Goal: Task Accomplishment & Management: Manage account settings

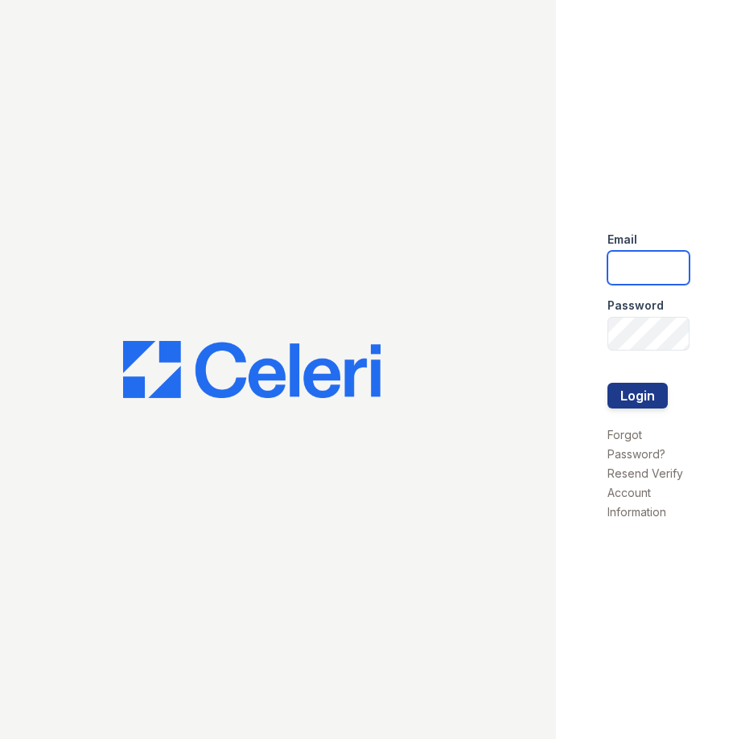
click at [632, 265] on input "email" at bounding box center [648, 268] width 82 height 34
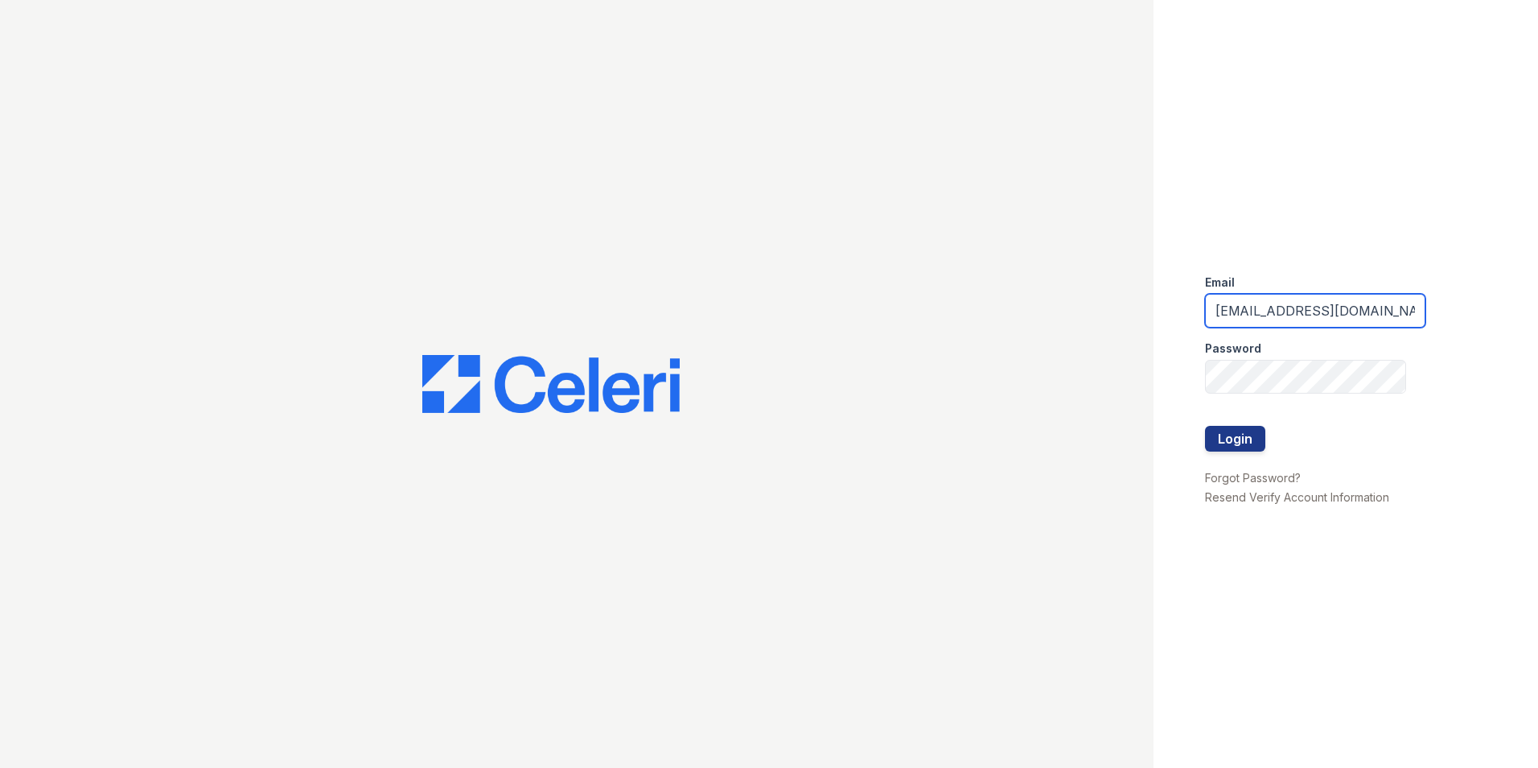
scroll to position [0, 6]
type input "[EMAIL_ADDRESS][DOMAIN_NAME]"
click at [740, 426] on button "Login" at bounding box center [1235, 439] width 60 height 26
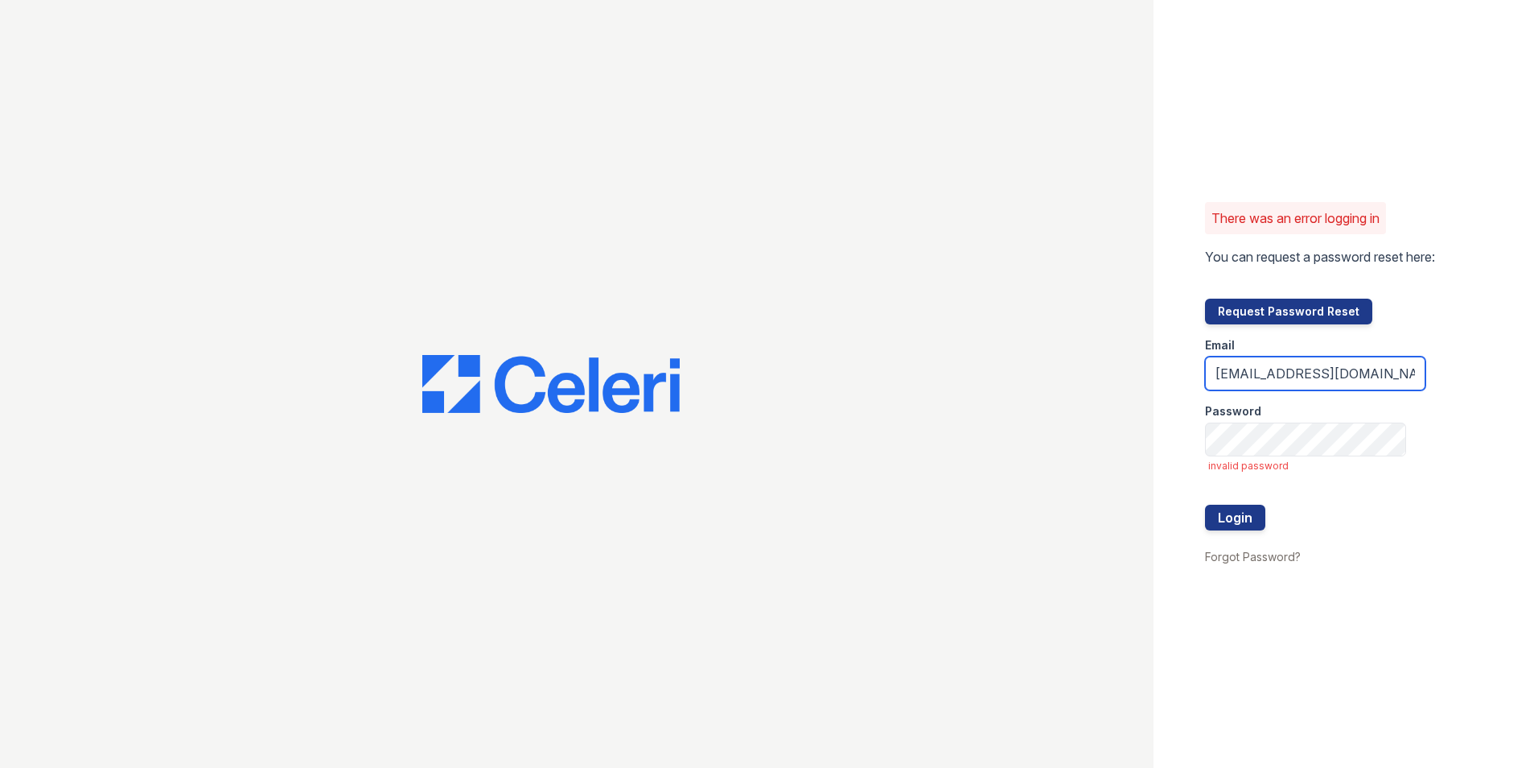
click at [1381, 369] on input "[EMAIL_ADDRESS][DOMAIN_NAME]" at bounding box center [1315, 373] width 220 height 34
click at [1220, 524] on button "Login" at bounding box center [1235, 517] width 60 height 26
click at [1258, 373] on input "[EMAIL_ADDRESS][DOMAIN_NAME]" at bounding box center [1315, 373] width 220 height 34
drag, startPoint x: 1398, startPoint y: 377, endPoint x: 1354, endPoint y: 380, distance: 44.4
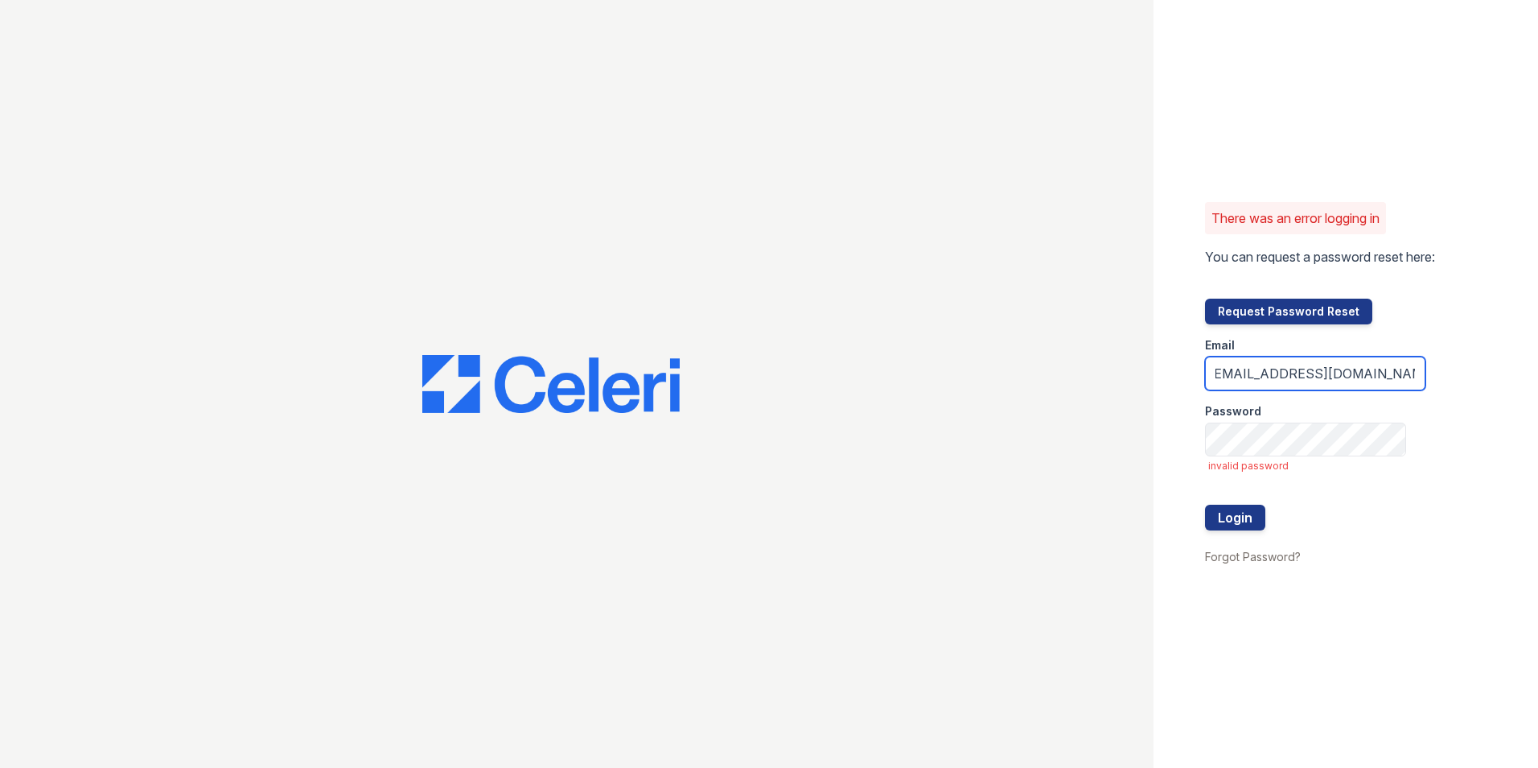
drag, startPoint x: 1354, startPoint y: 380, endPoint x: 1367, endPoint y: 371, distance: 15.6
click at [1367, 371] on input "[EMAIL_ADDRESS][DOMAIN_NAME]" at bounding box center [1315, 373] width 220 height 34
drag, startPoint x: 1364, startPoint y: 374, endPoint x: 1273, endPoint y: 387, distance: 91.8
click at [1273, 387] on input "[EMAIL_ADDRESS][DOMAIN_NAME]" at bounding box center [1315, 373] width 220 height 34
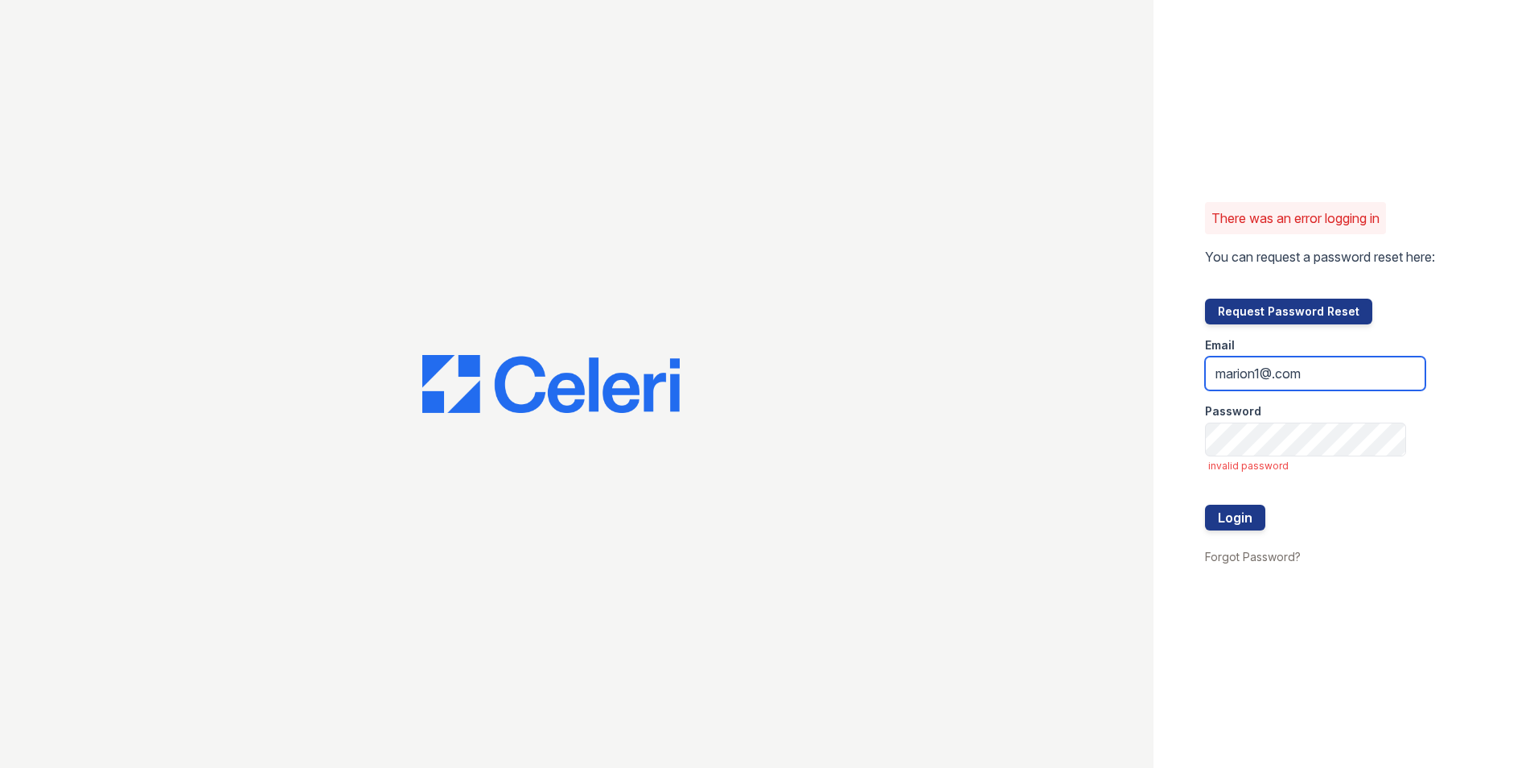
drag, startPoint x: 1346, startPoint y: 370, endPoint x: 1228, endPoint y: 384, distance: 119.1
click at [1228, 384] on input "marion1@.com" at bounding box center [1315, 373] width 220 height 34
type input "m"
